Goal: Transaction & Acquisition: Purchase product/service

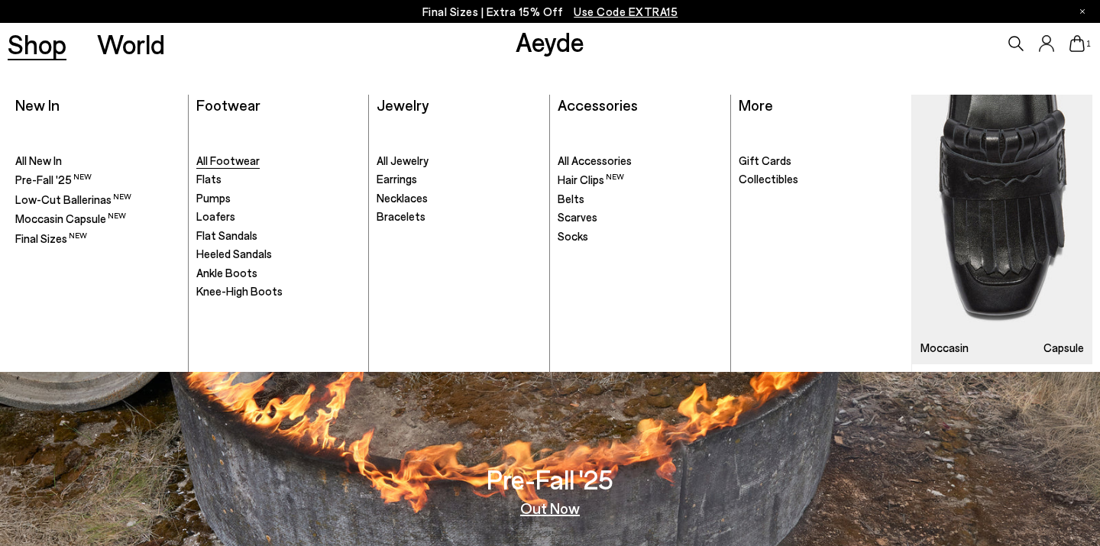
click at [254, 160] on span "All Footwear" at bounding box center [227, 161] width 63 height 14
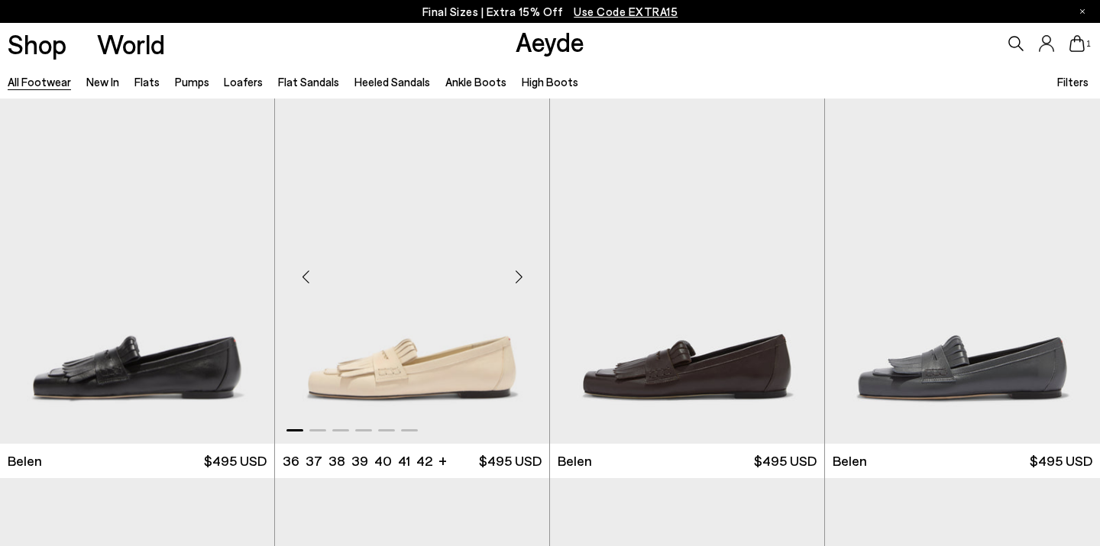
click at [328, 221] on img "1 / 6" at bounding box center [412, 271] width 274 height 345
click at [445, 315] on img "1 / 6" at bounding box center [412, 271] width 274 height 345
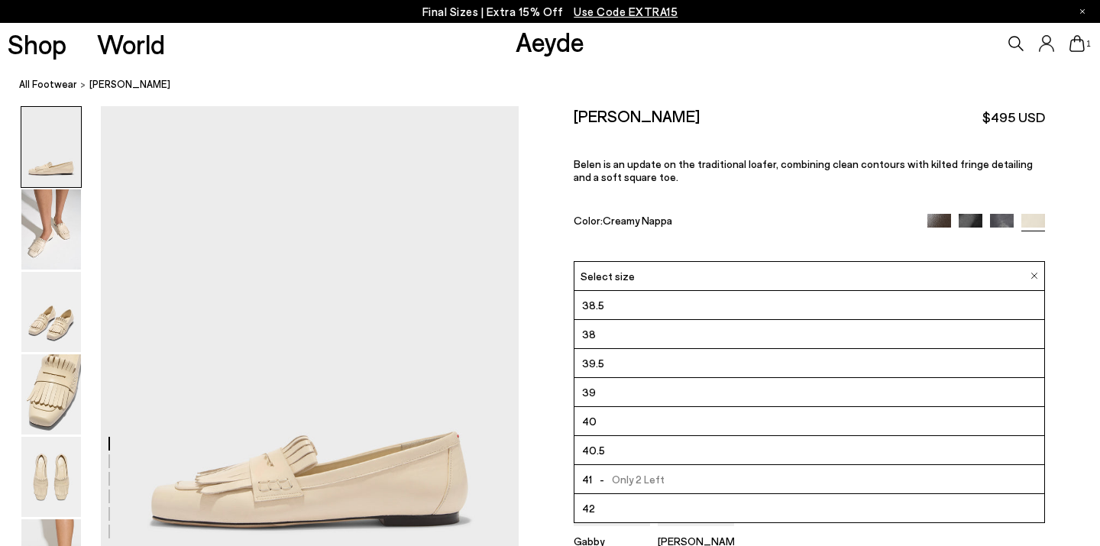
scroll to position [111, 0]
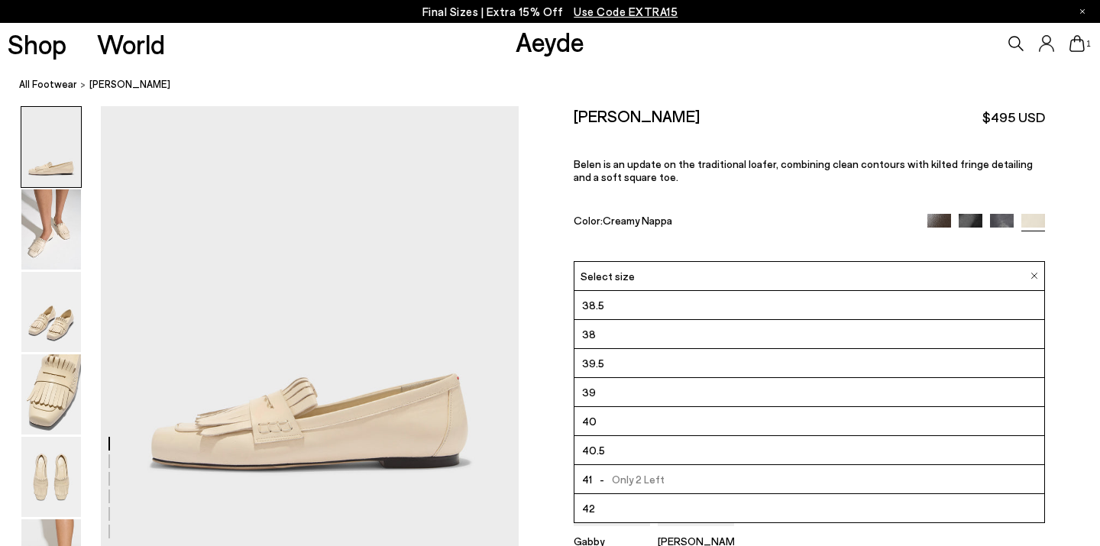
click at [535, 350] on div "Size Guide Shoes Belt Our shoes come in European sizing. The easiest way to mea…" at bounding box center [809, 382] width 581 height 552
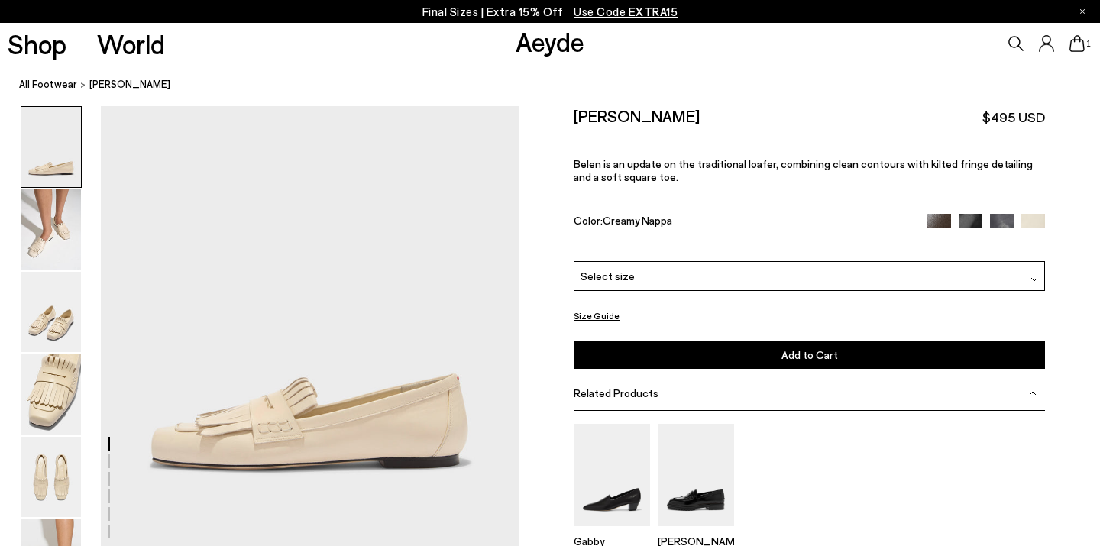
click at [958, 213] on div at bounding box center [986, 222] width 118 height 18
click at [1016, 213] on div at bounding box center [986, 222] width 118 height 18
click at [1001, 213] on img at bounding box center [1002, 225] width 24 height 24
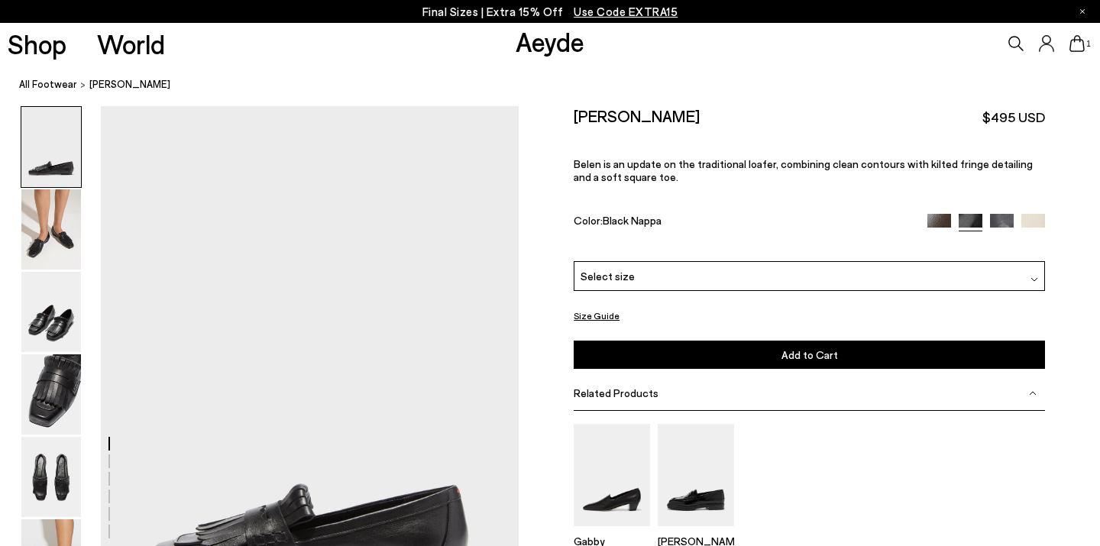
scroll to position [55, 0]
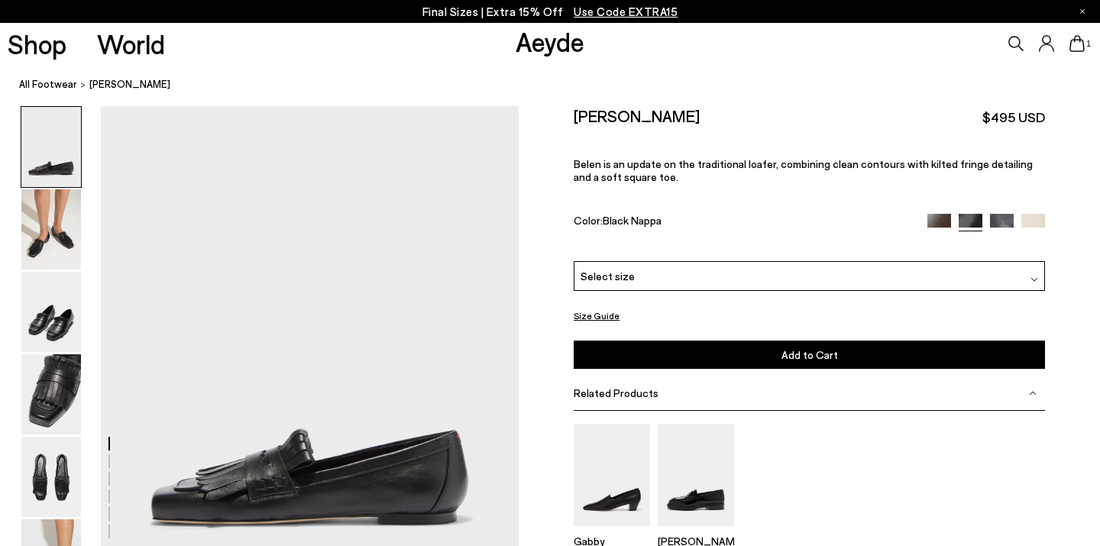
click at [744, 261] on div "Select size" at bounding box center [809, 276] width 471 height 30
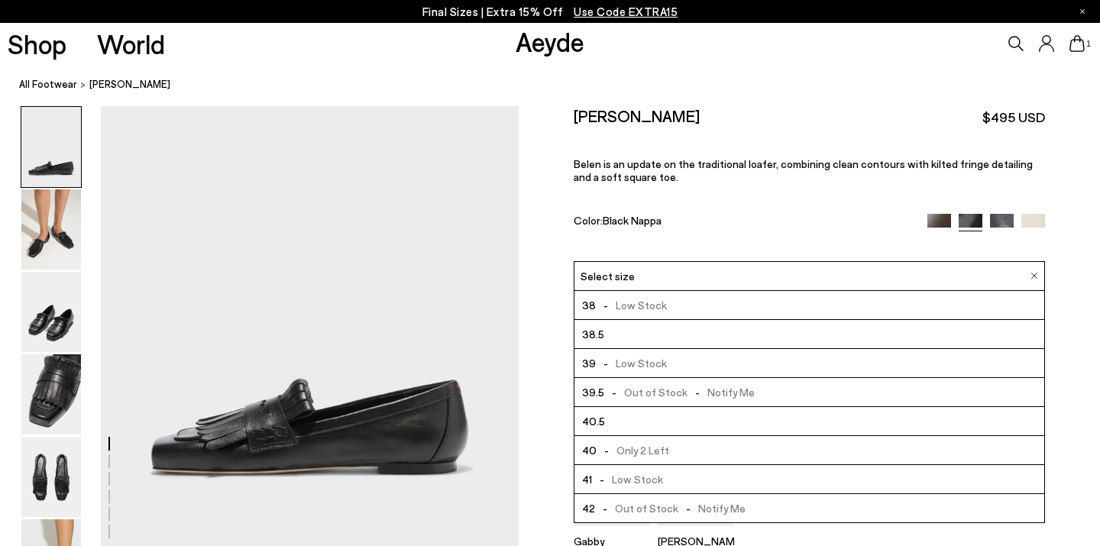
scroll to position [103, 0]
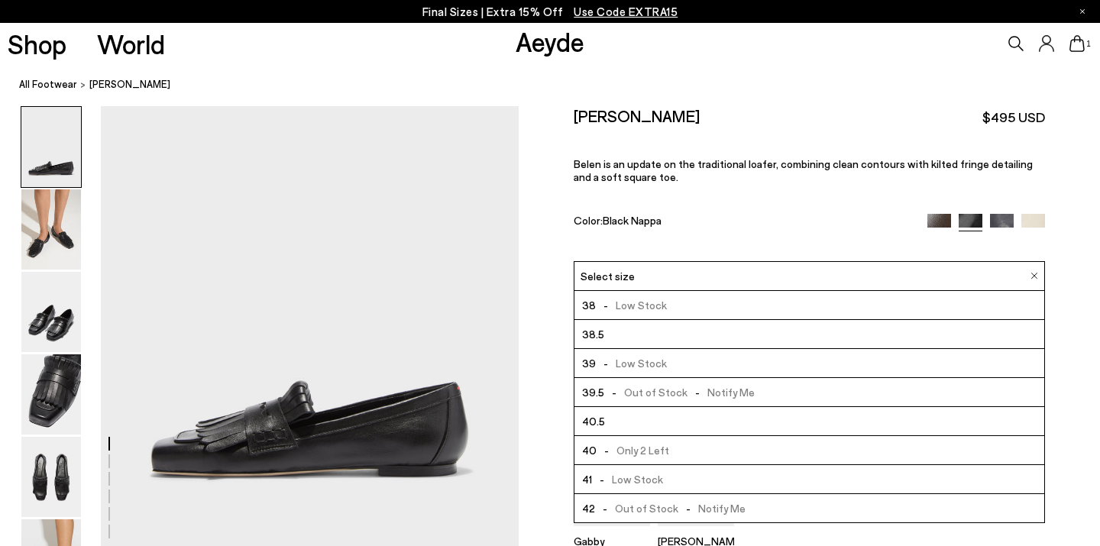
click at [746, 121] on div "Belen Tassel Loafers $495 USD" at bounding box center [809, 116] width 471 height 21
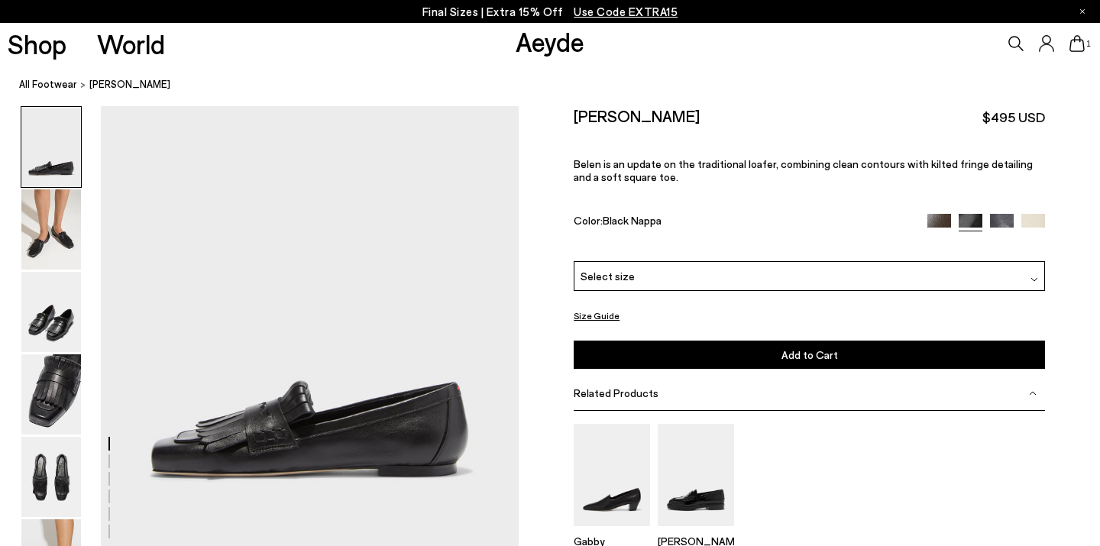
click at [937, 213] on img at bounding box center [939, 225] width 24 height 24
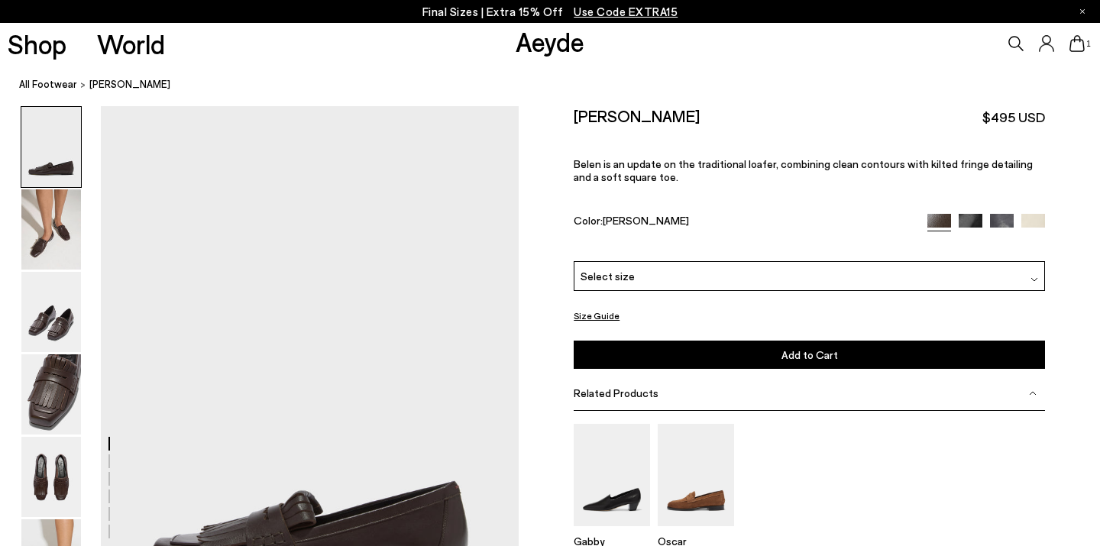
click at [868, 261] on div "Select size" at bounding box center [809, 276] width 471 height 30
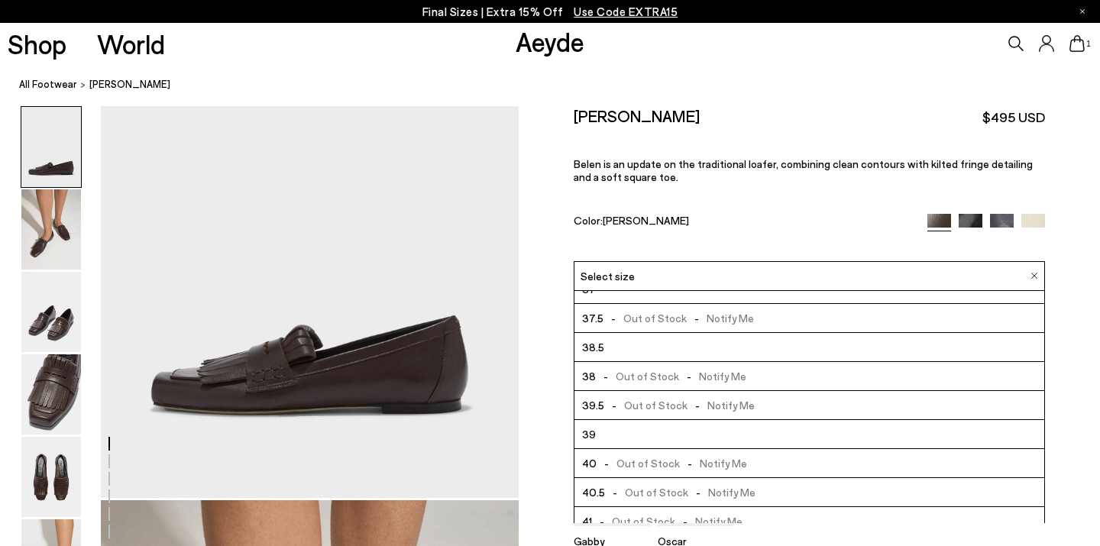
scroll to position [121, 0]
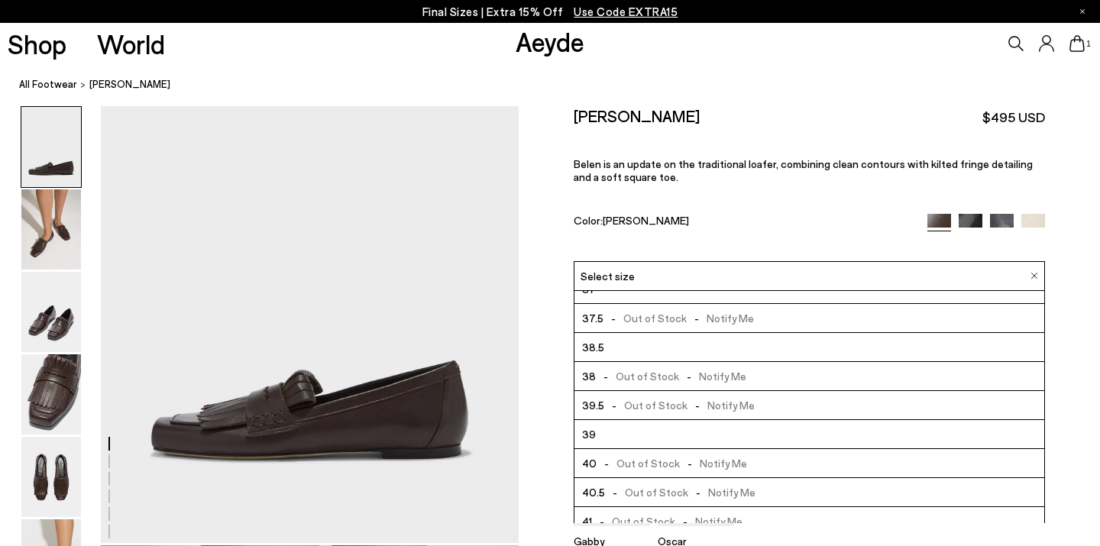
click at [555, 364] on div "Size Guide Shoes Belt Our shoes come in European sizing. The easiest way to mea…" at bounding box center [809, 382] width 581 height 552
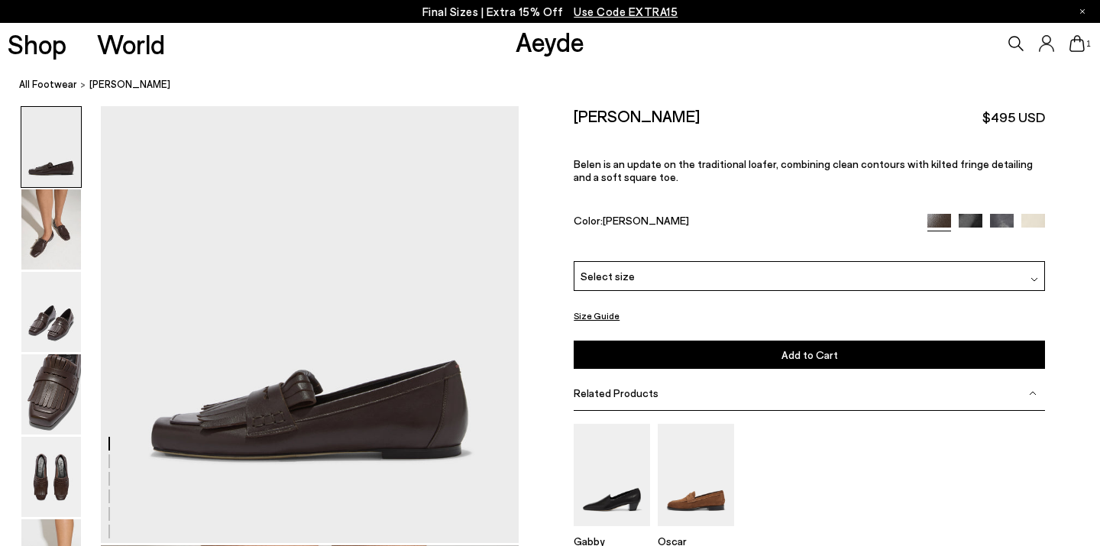
scroll to position [0, 0]
